Goal: Book appointment/travel/reservation

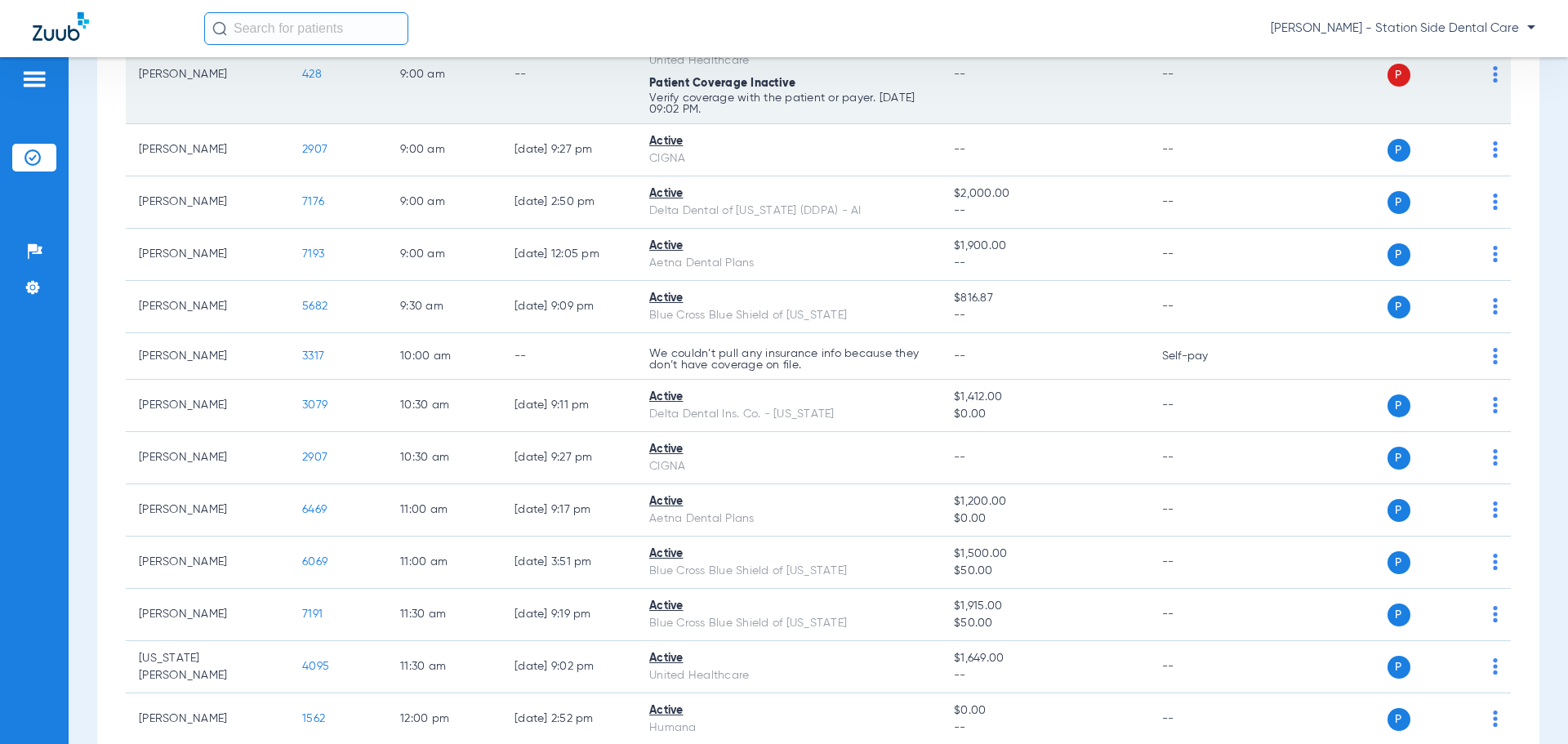
scroll to position [572, 0]
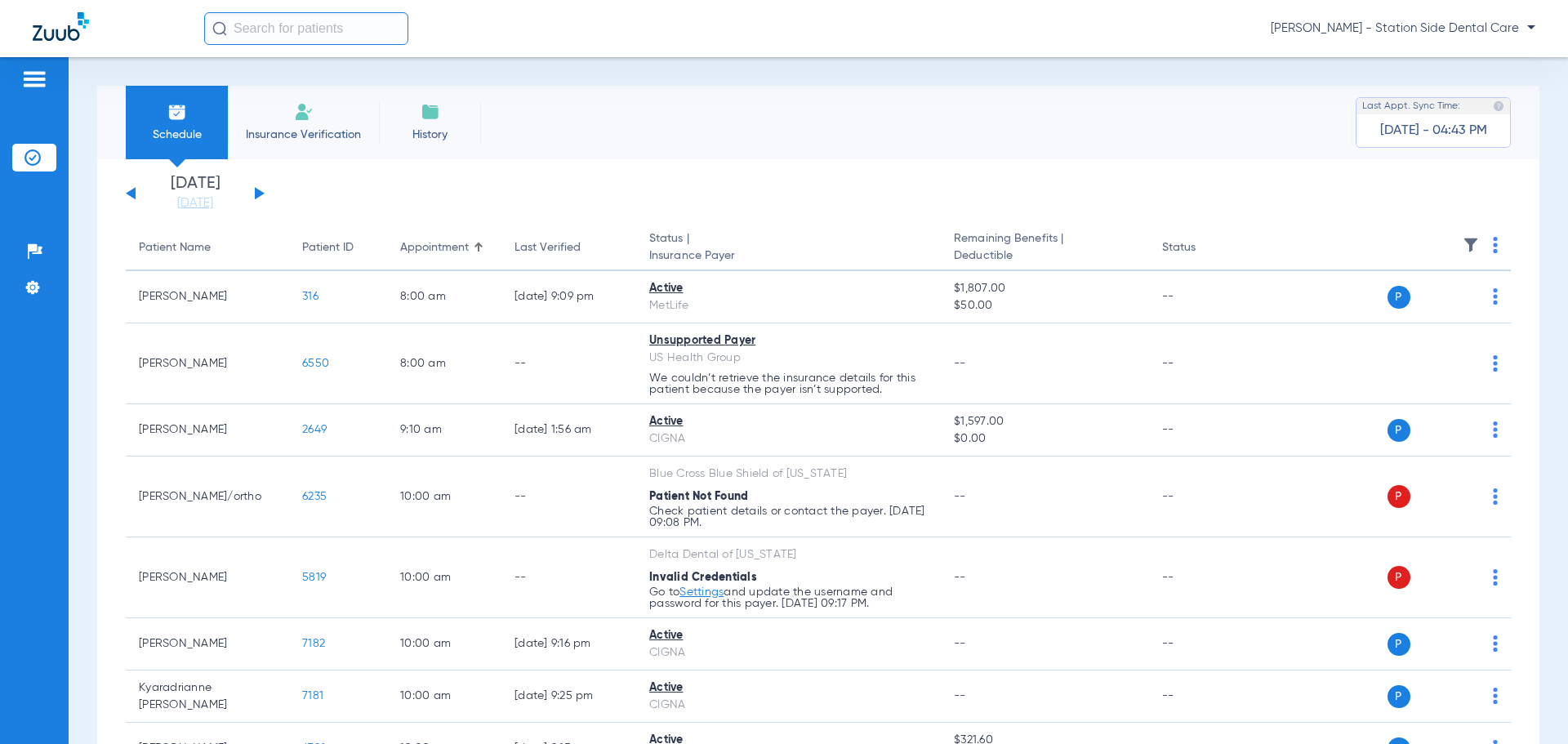
click at [265, 188] on app-single-date-navigator "[DATE] [DATE] [DATE] [DATE] [DATE] [DATE] [DATE] [DATE] [DATE] [DATE] [DATE] [D…" at bounding box center [818, 193] width 1385 height 36
click at [260, 192] on button at bounding box center [259, 192] width 10 height 12
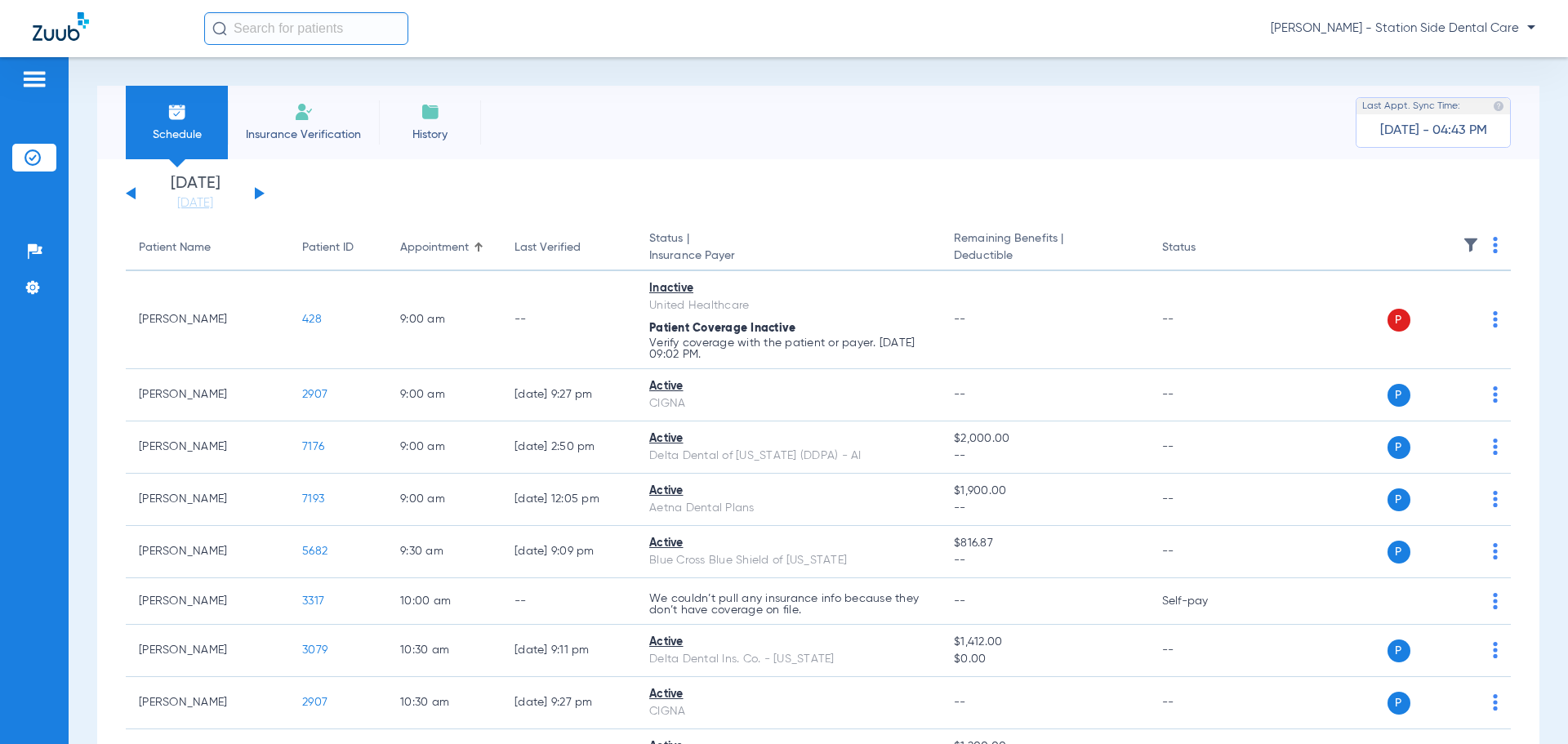
click at [260, 188] on div "[DATE] [DATE] [DATE] [DATE] [DATE] [DATE] [DATE] [DATE] [DATE] [DATE] [DATE] [D…" at bounding box center [195, 193] width 139 height 36
click at [256, 193] on button at bounding box center [259, 192] width 10 height 12
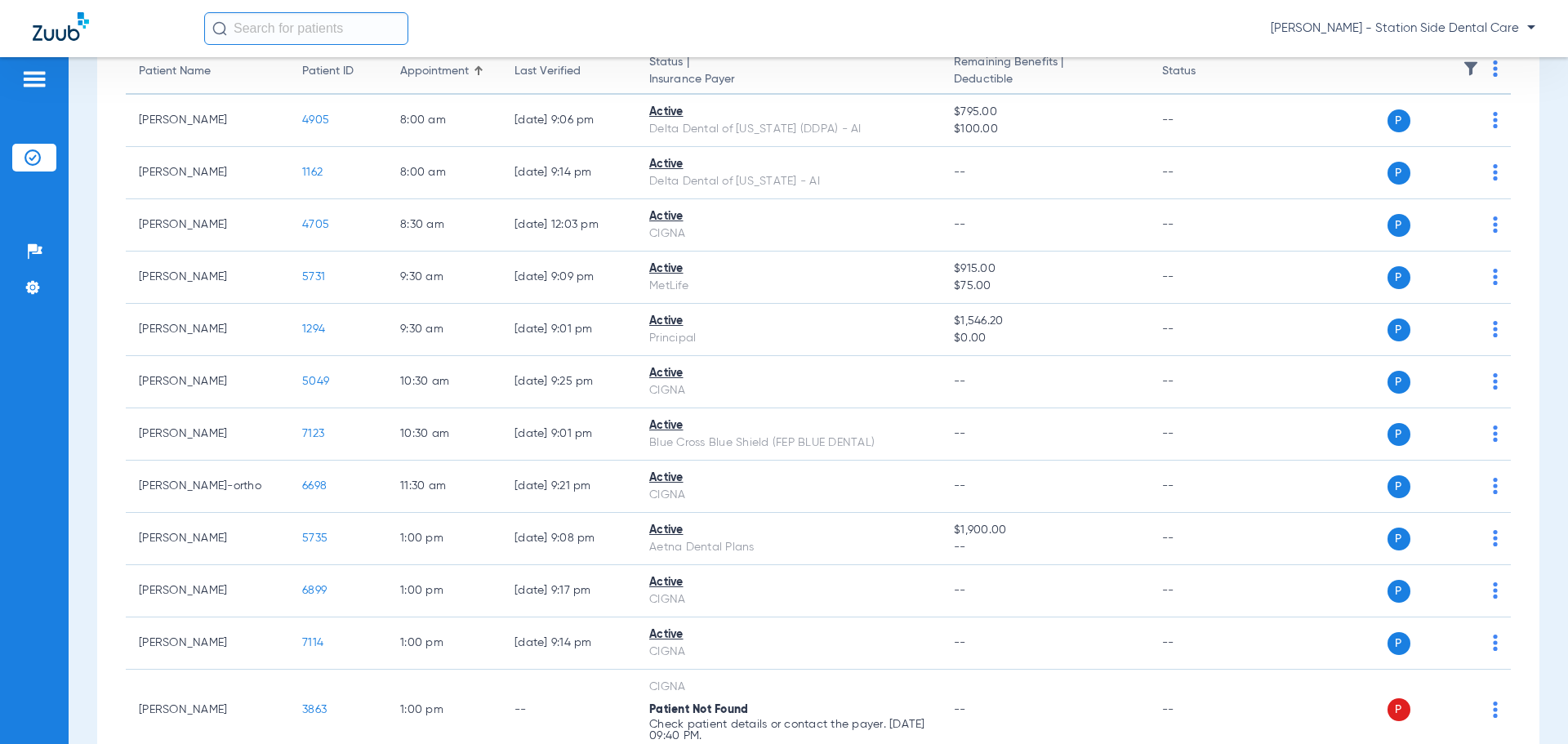
scroll to position [497, 0]
